Goal: Entertainment & Leisure: Browse casually

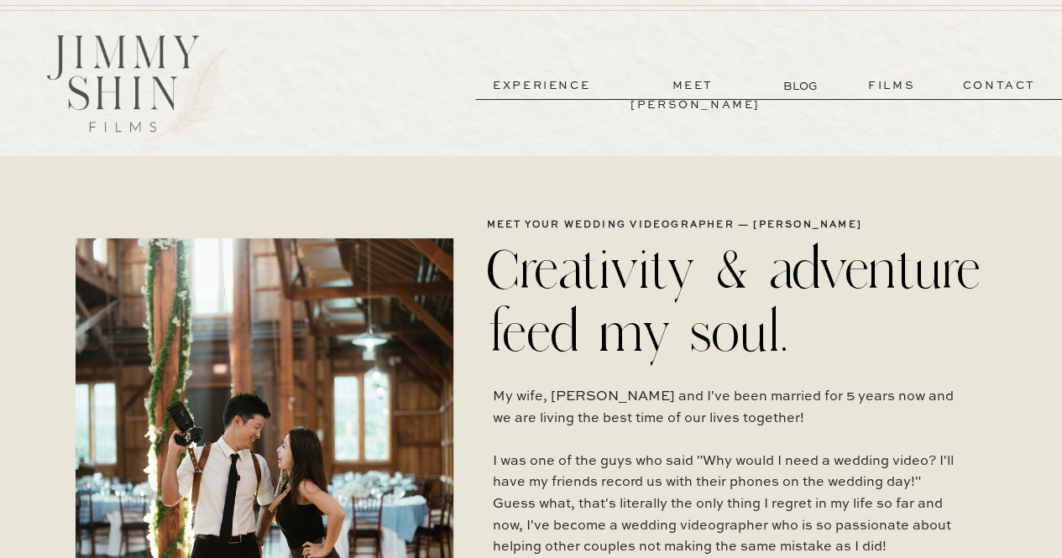
click at [892, 83] on p "films" at bounding box center [892, 85] width 82 height 19
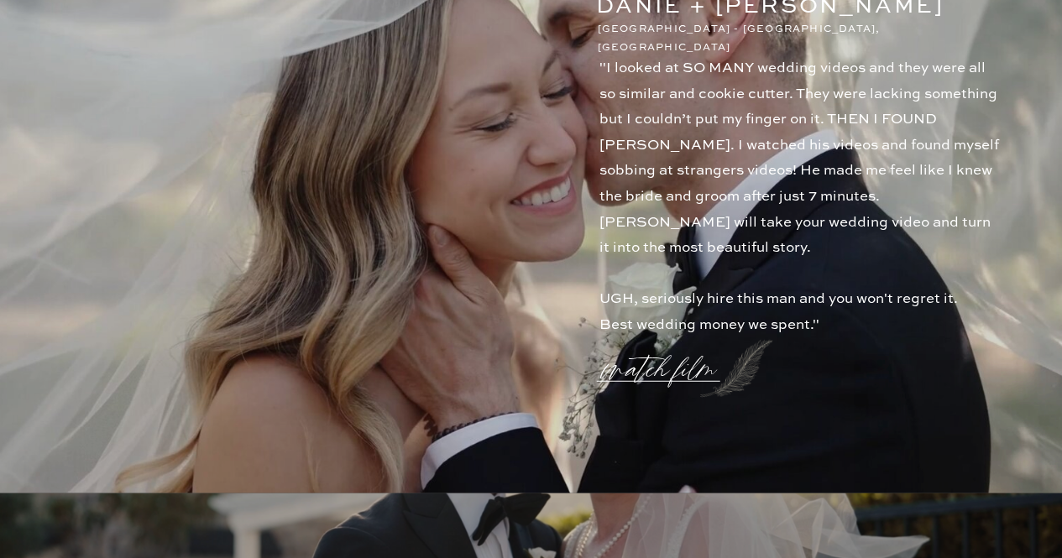
scroll to position [1794, 0]
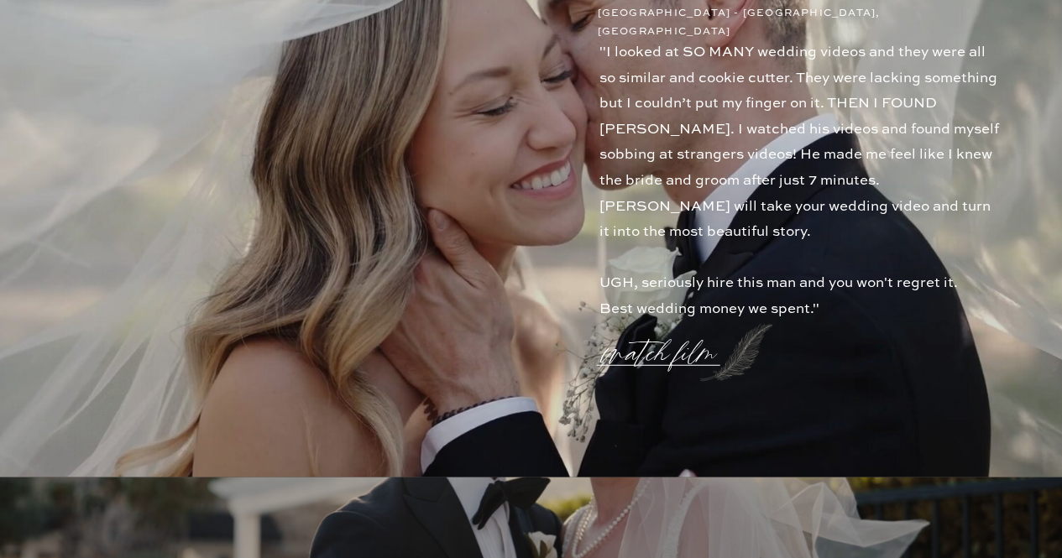
click at [653, 353] on p "watch film" at bounding box center [664, 344] width 121 height 64
click at [934, 86] on icon at bounding box center [933, 89] width 60 height 67
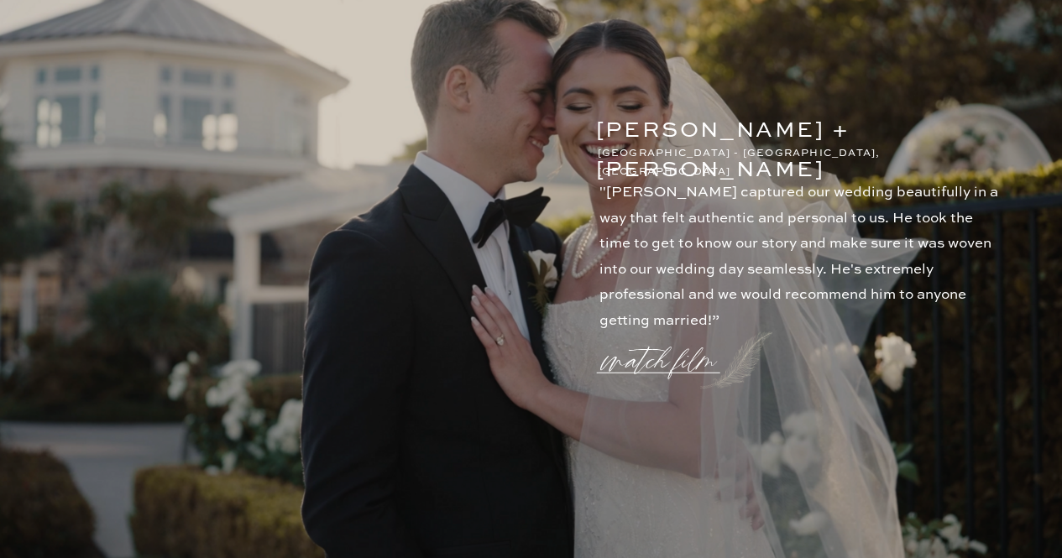
scroll to position [2362, 0]
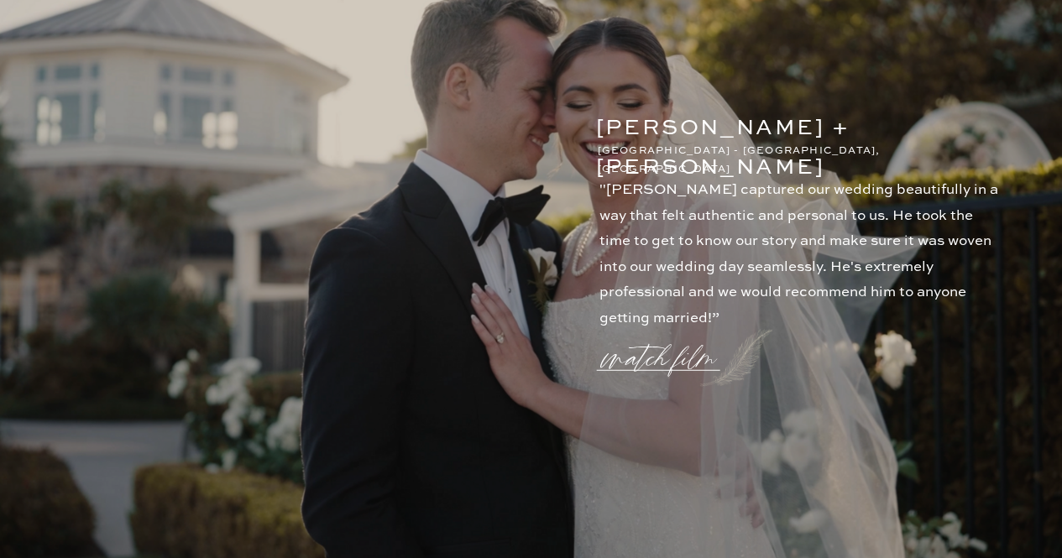
click at [678, 355] on p "watch film" at bounding box center [664, 349] width 121 height 64
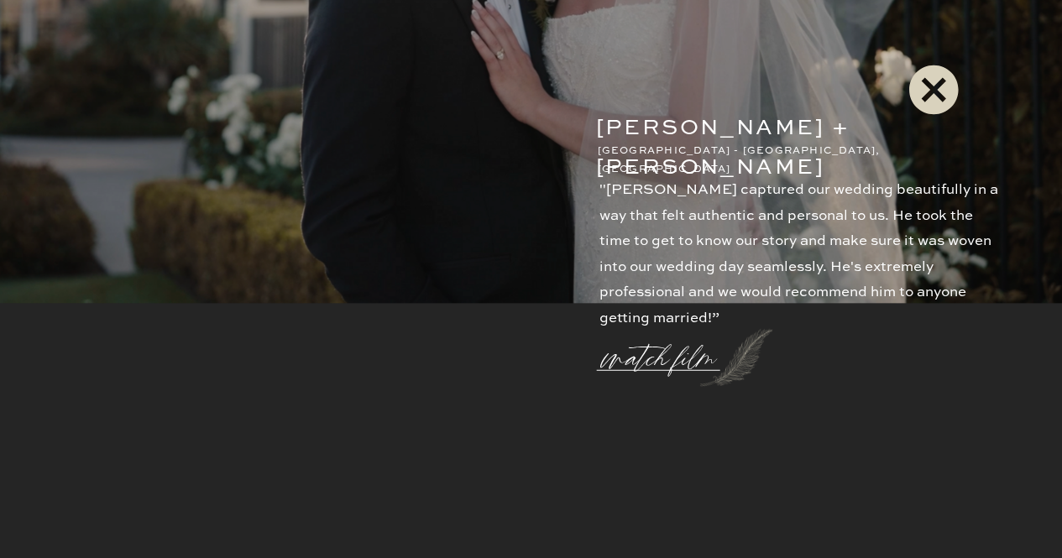
scroll to position [1794, 0]
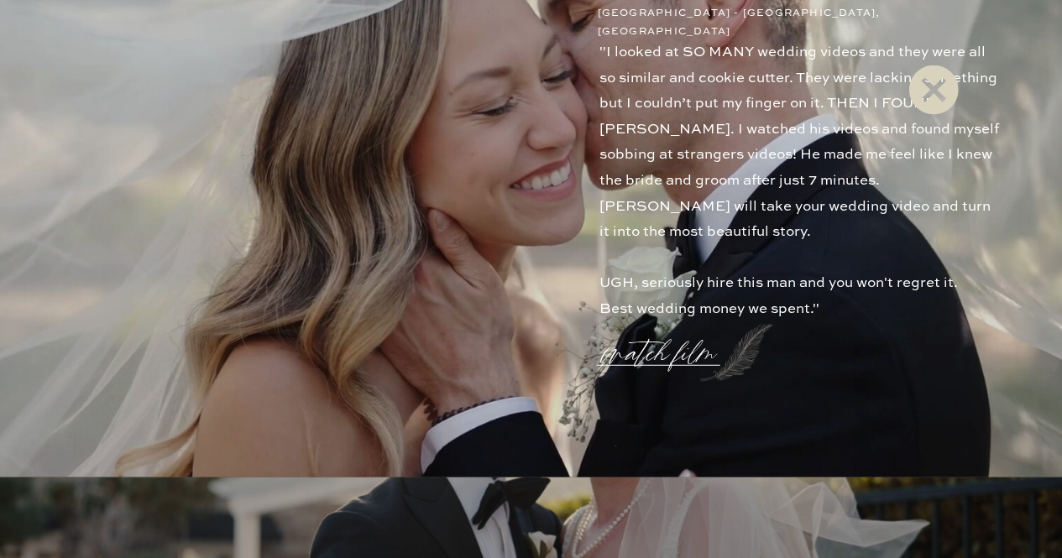
click at [940, 95] on icon at bounding box center [933, 89] width 60 height 67
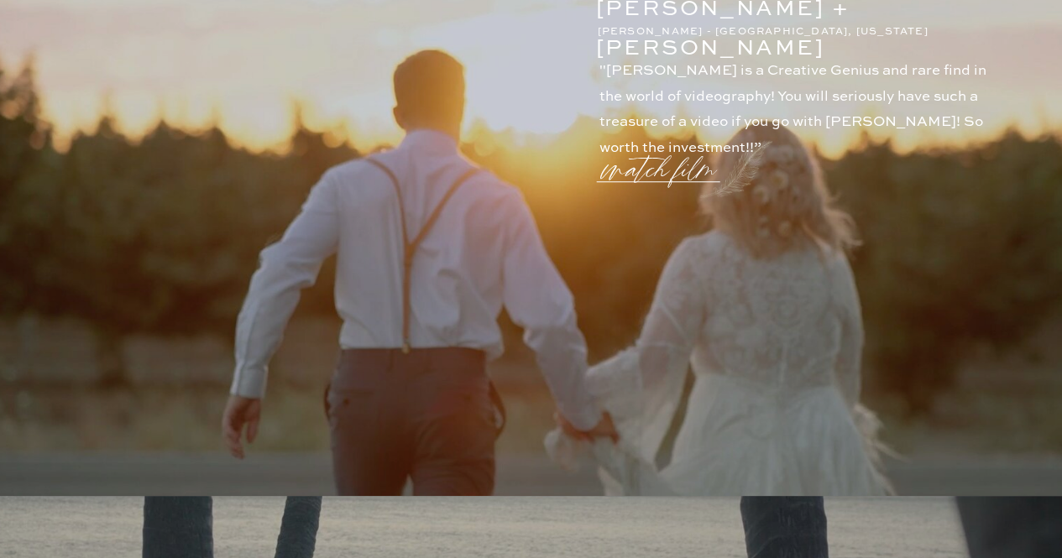
scroll to position [0, 0]
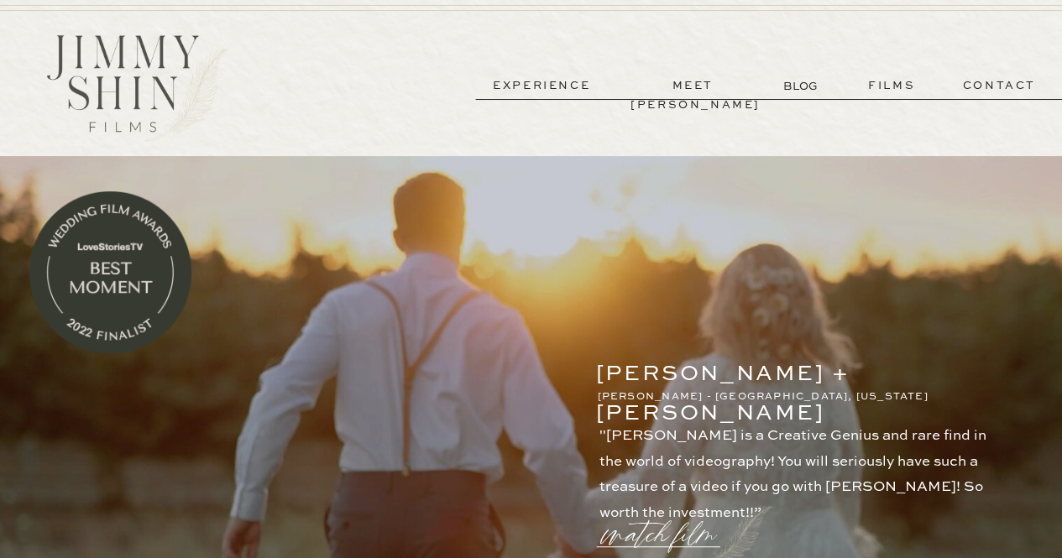
click at [554, 86] on p "experience" at bounding box center [541, 85] width 124 height 19
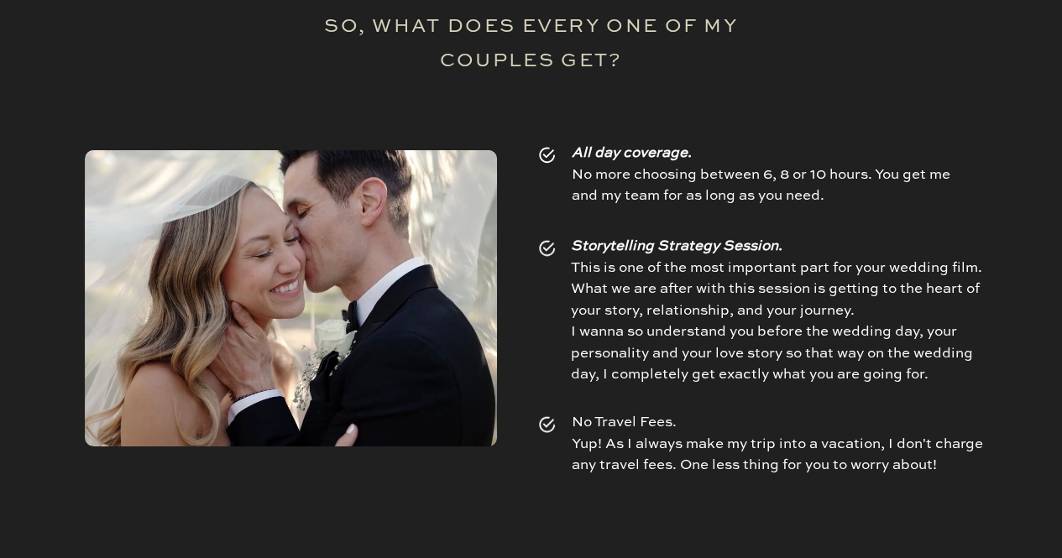
scroll to position [2612, 0]
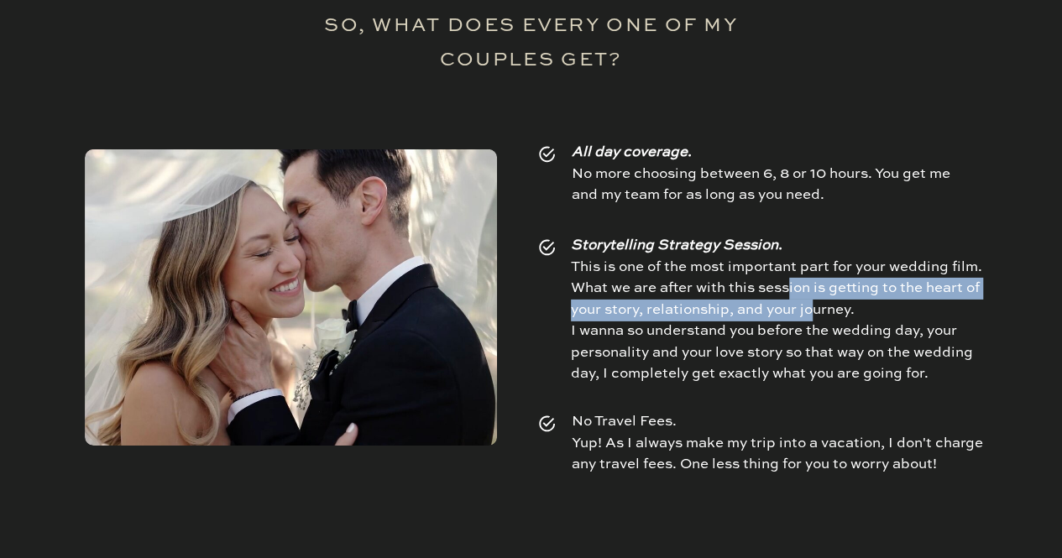
drag, startPoint x: 788, startPoint y: 283, endPoint x: 817, endPoint y: 312, distance: 41.0
click at [817, 312] on p "Storytelling Strategy Session. This is one of the most important part for your …" at bounding box center [780, 313] width 418 height 157
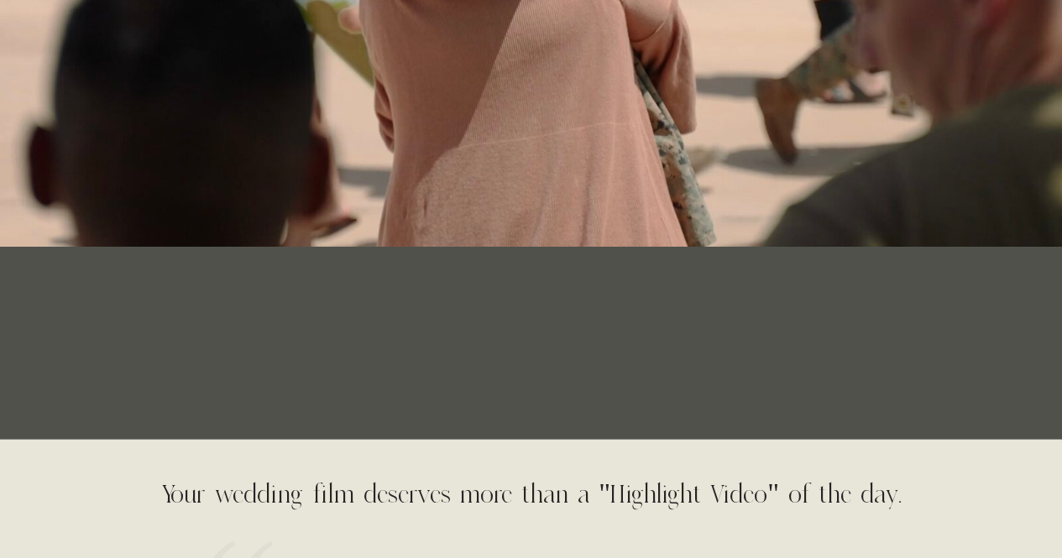
scroll to position [1148, 0]
